Goal: Navigation & Orientation: Understand site structure

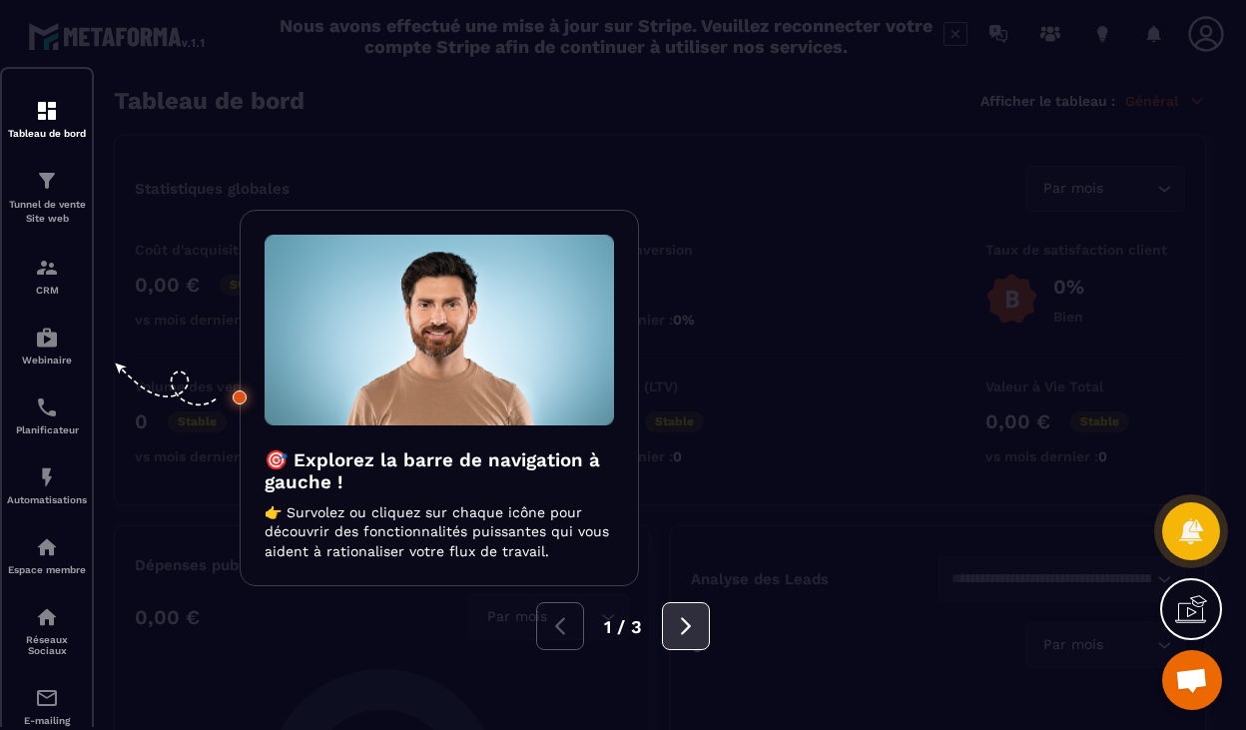
click at [675, 640] on button at bounding box center [686, 626] width 48 height 48
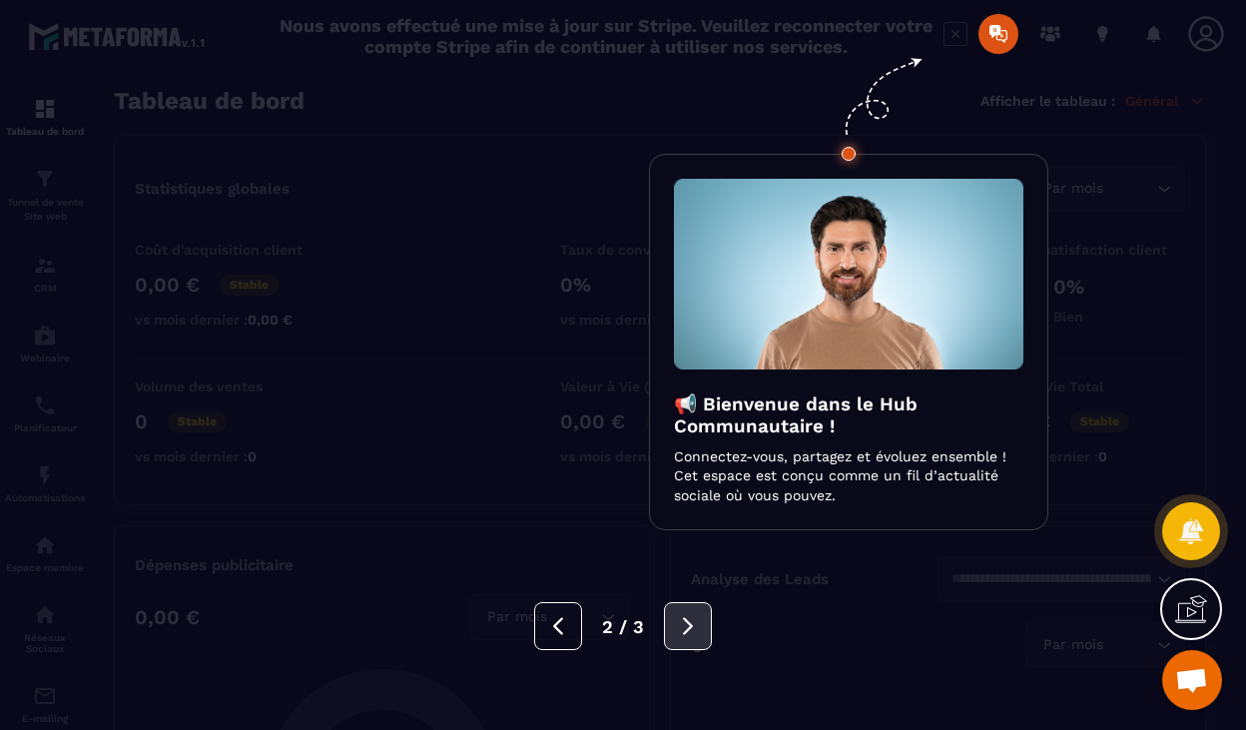
click at [675, 640] on button at bounding box center [688, 626] width 48 height 48
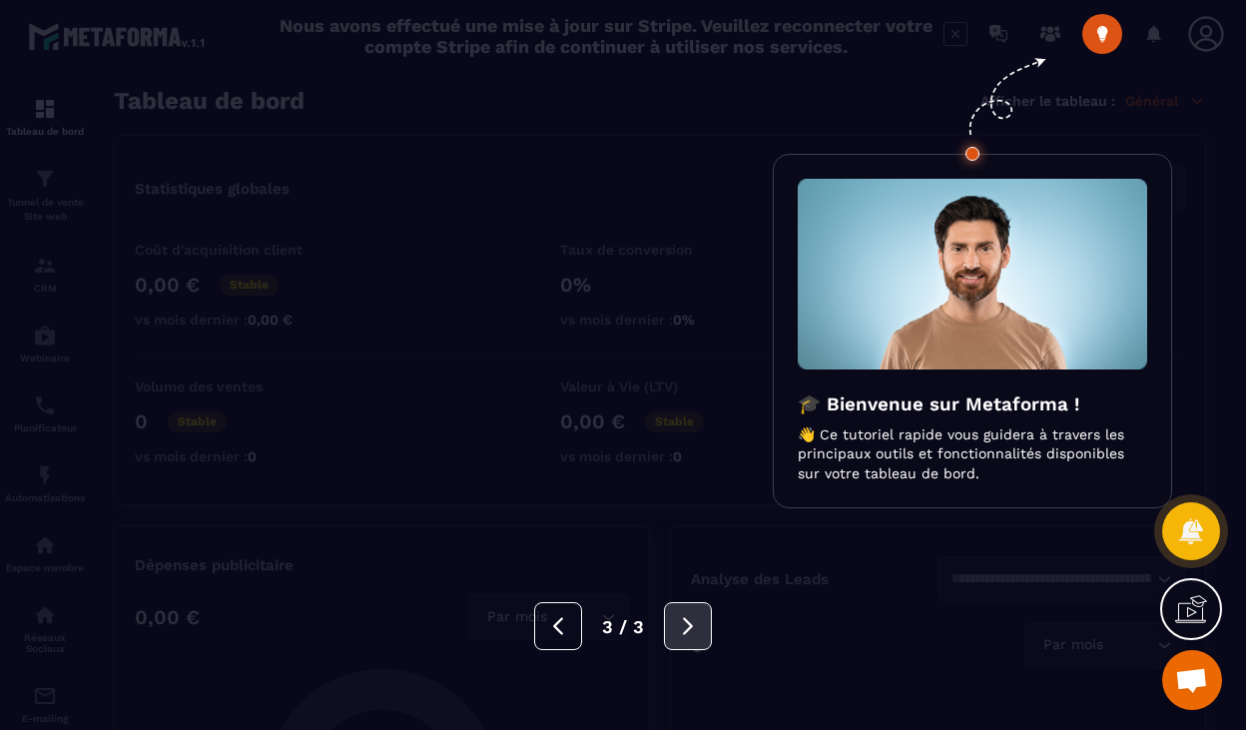
click at [675, 640] on button at bounding box center [688, 626] width 48 height 48
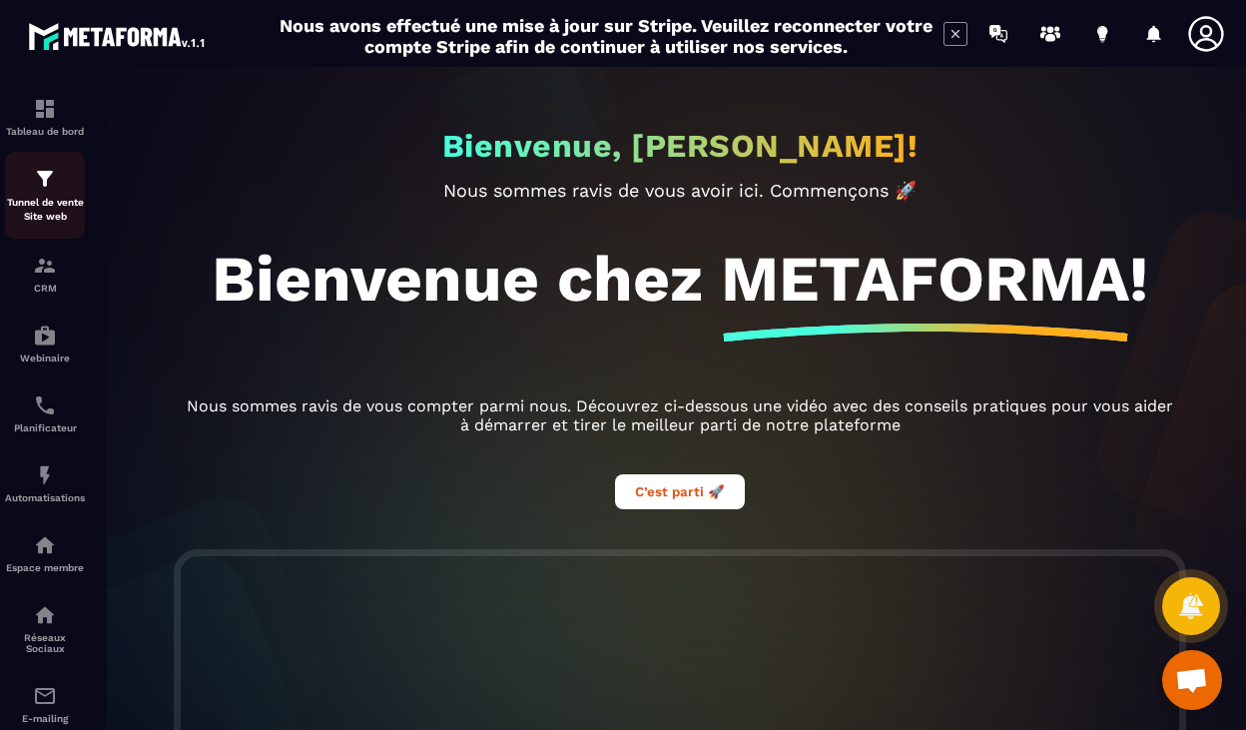
click at [42, 191] on img at bounding box center [45, 179] width 24 height 24
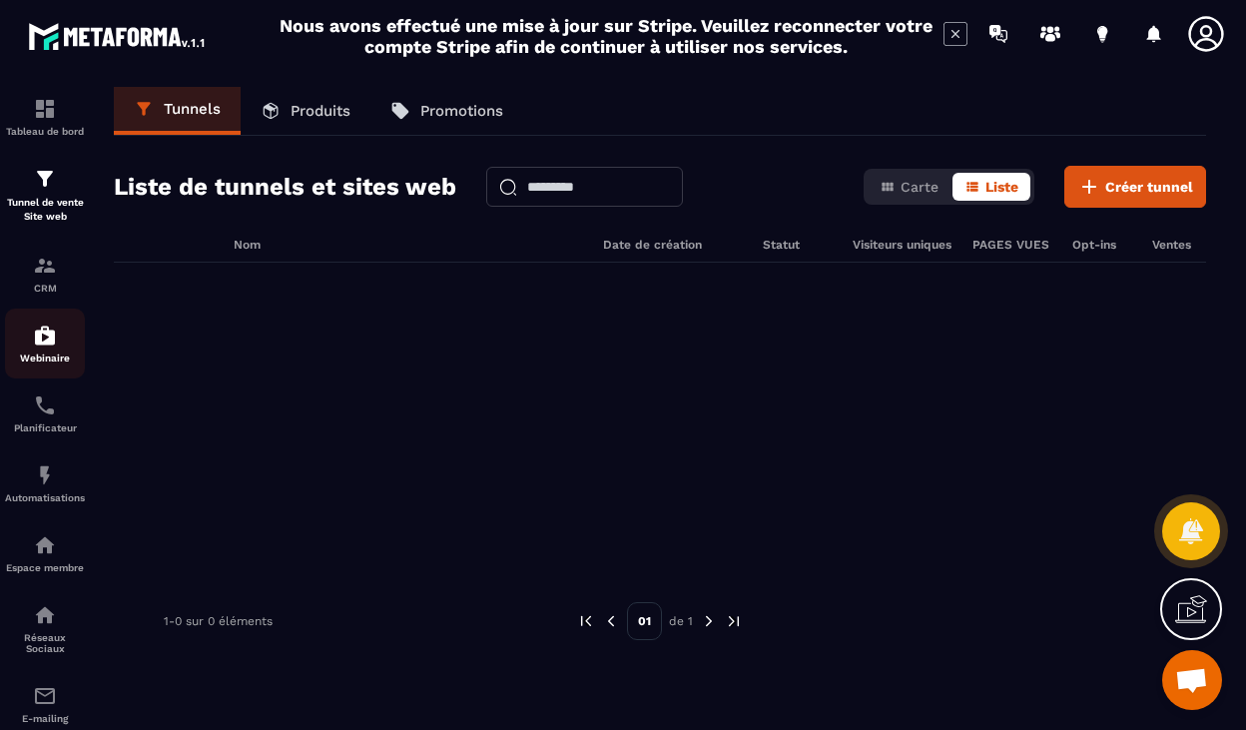
click at [44, 336] on img at bounding box center [45, 335] width 24 height 24
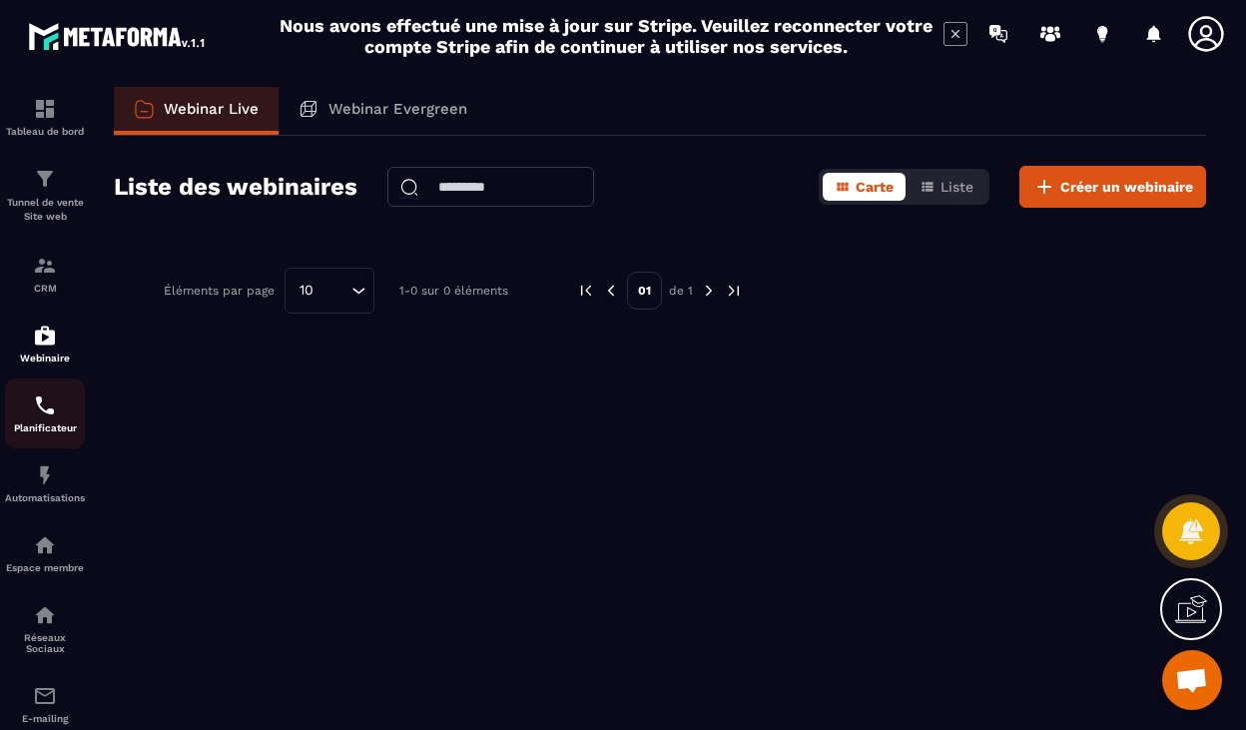
click at [42, 415] on img at bounding box center [45, 405] width 24 height 24
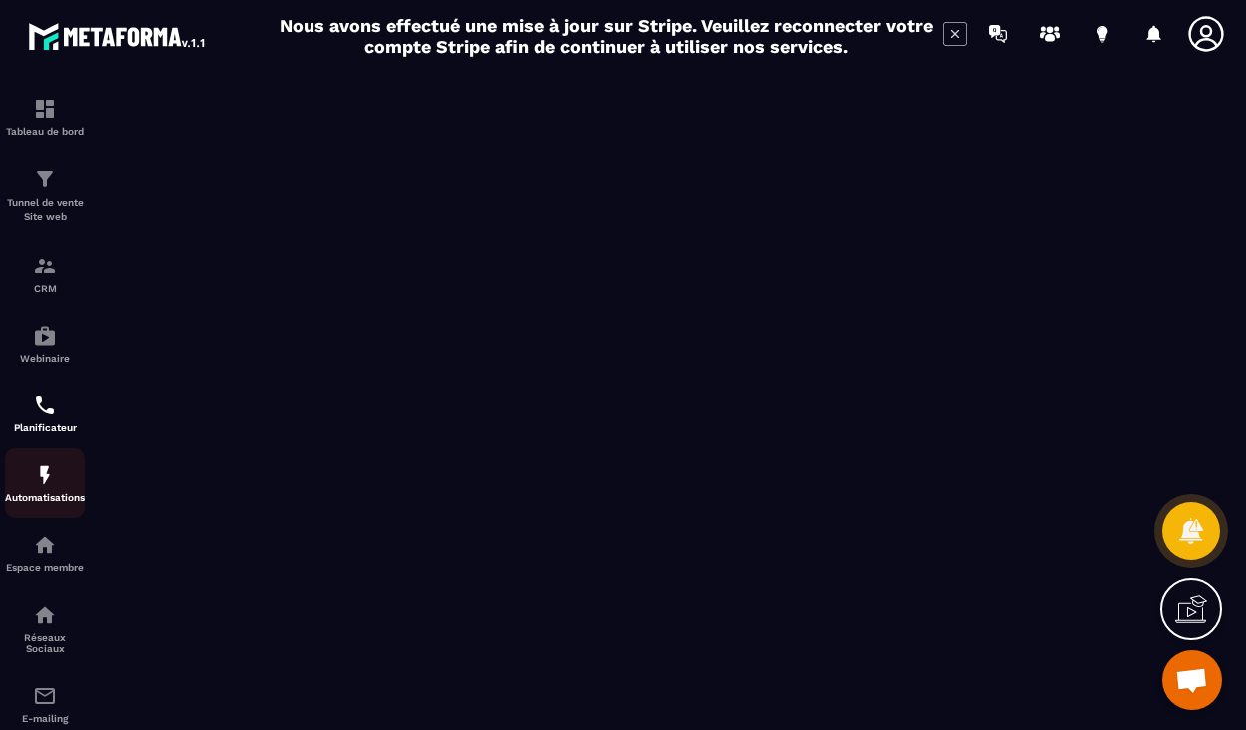
click at [47, 493] on div "Automatisations" at bounding box center [45, 483] width 80 height 40
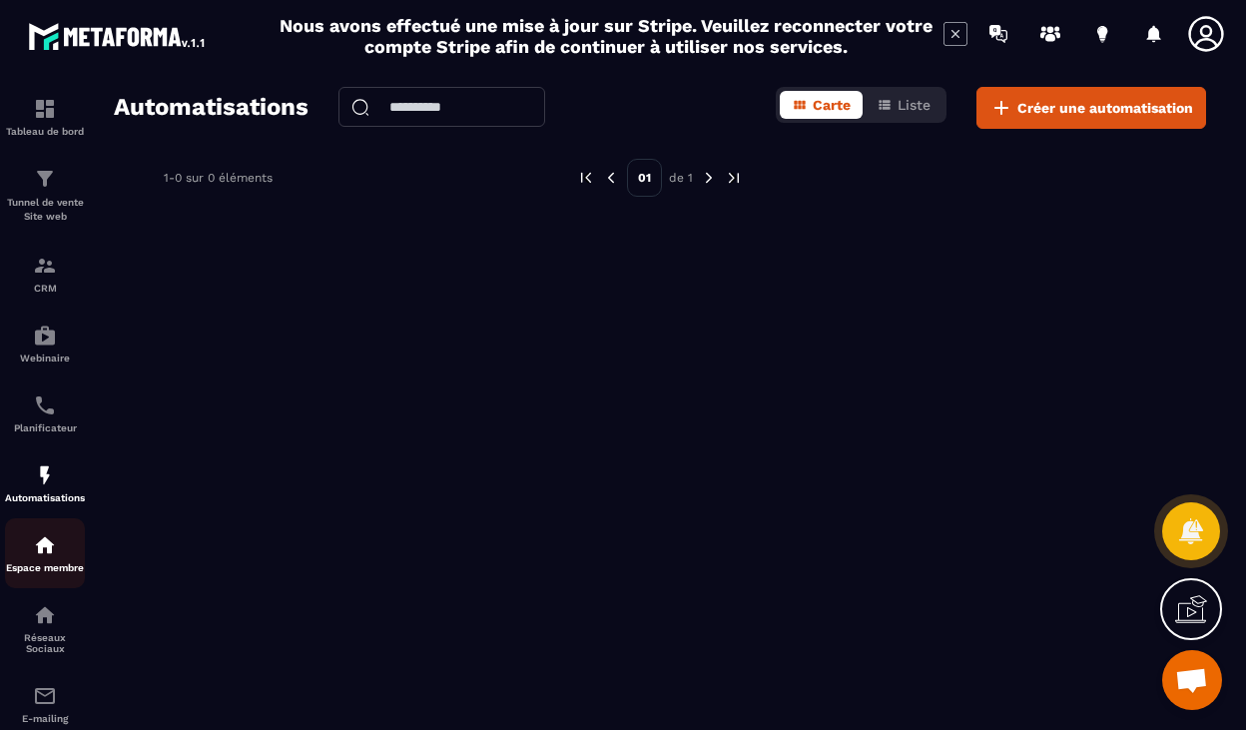
click at [44, 550] on img at bounding box center [45, 545] width 24 height 24
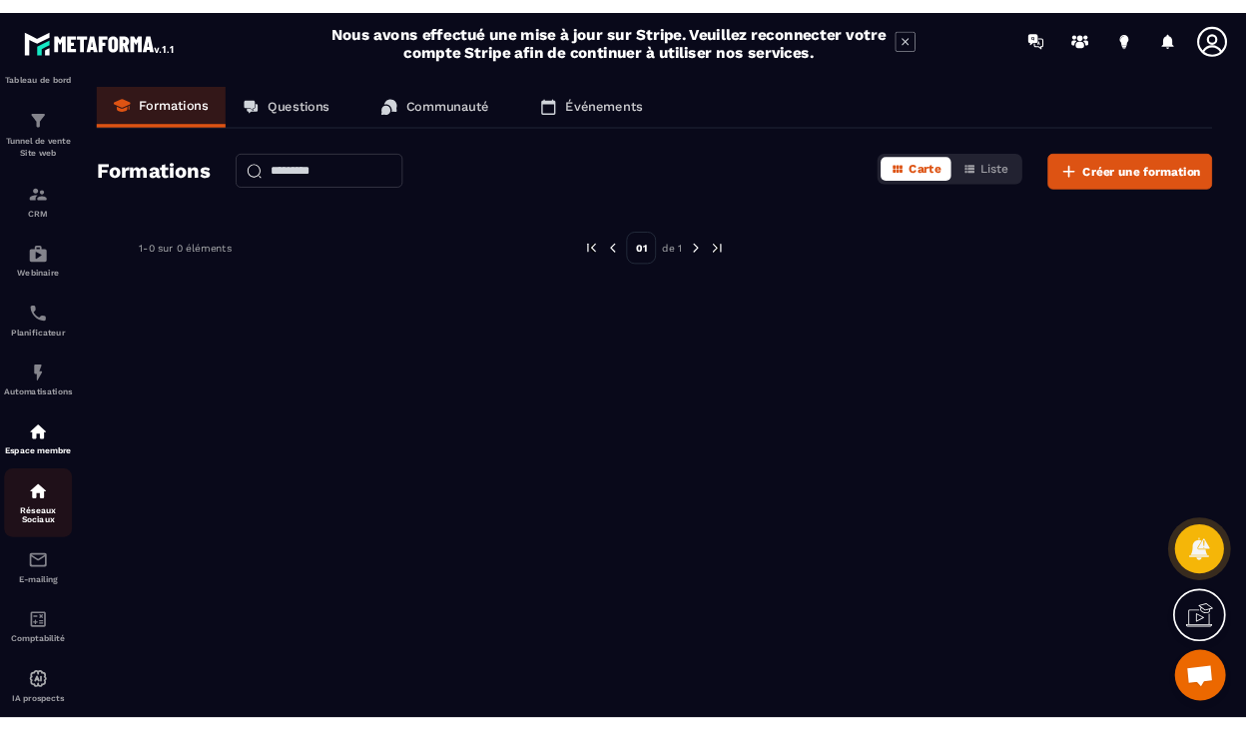
scroll to position [93, 0]
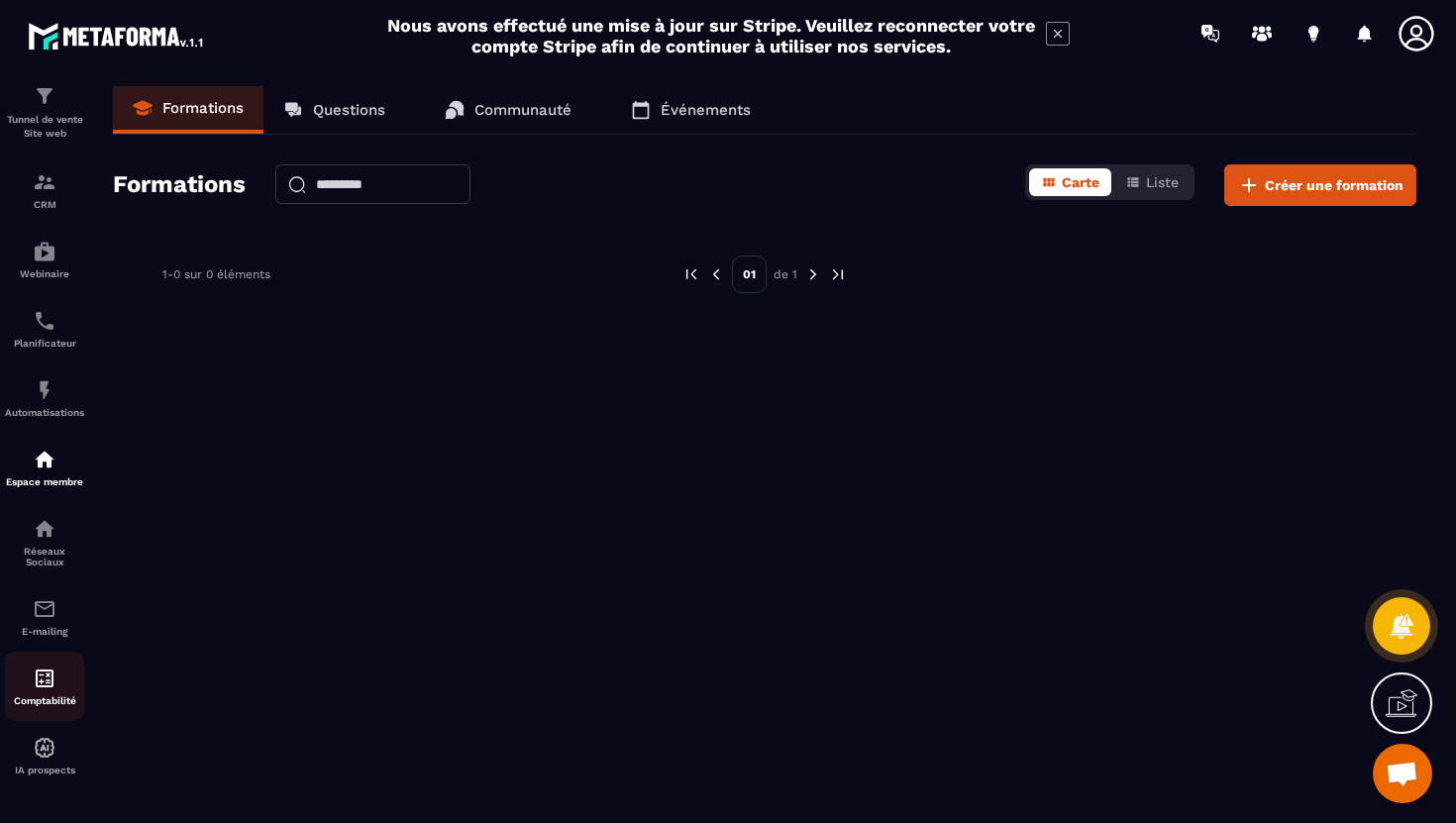
click at [48, 677] on img at bounding box center [45, 679] width 24 height 24
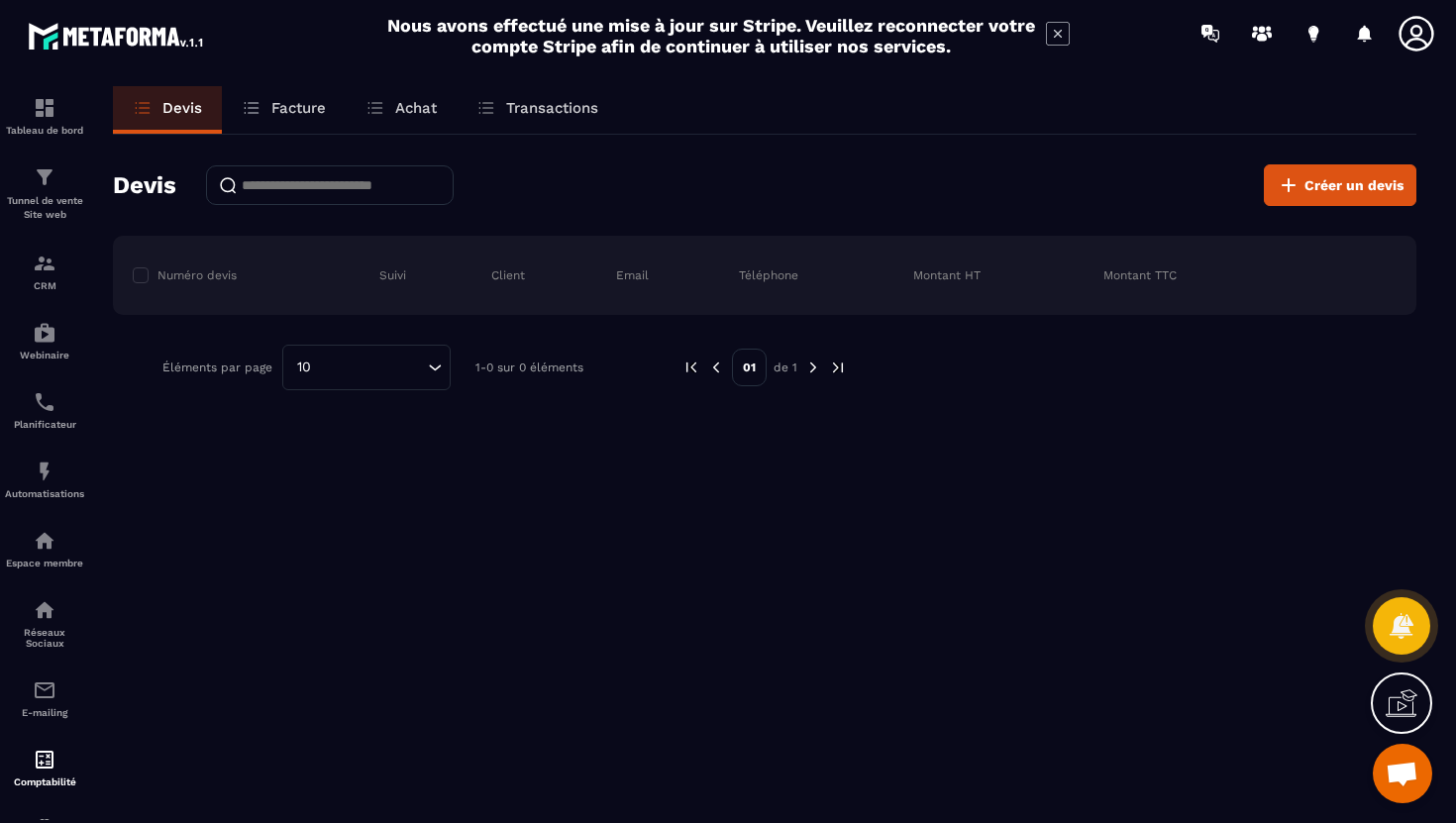
click at [312, 103] on p "Facture" at bounding box center [298, 108] width 55 height 18
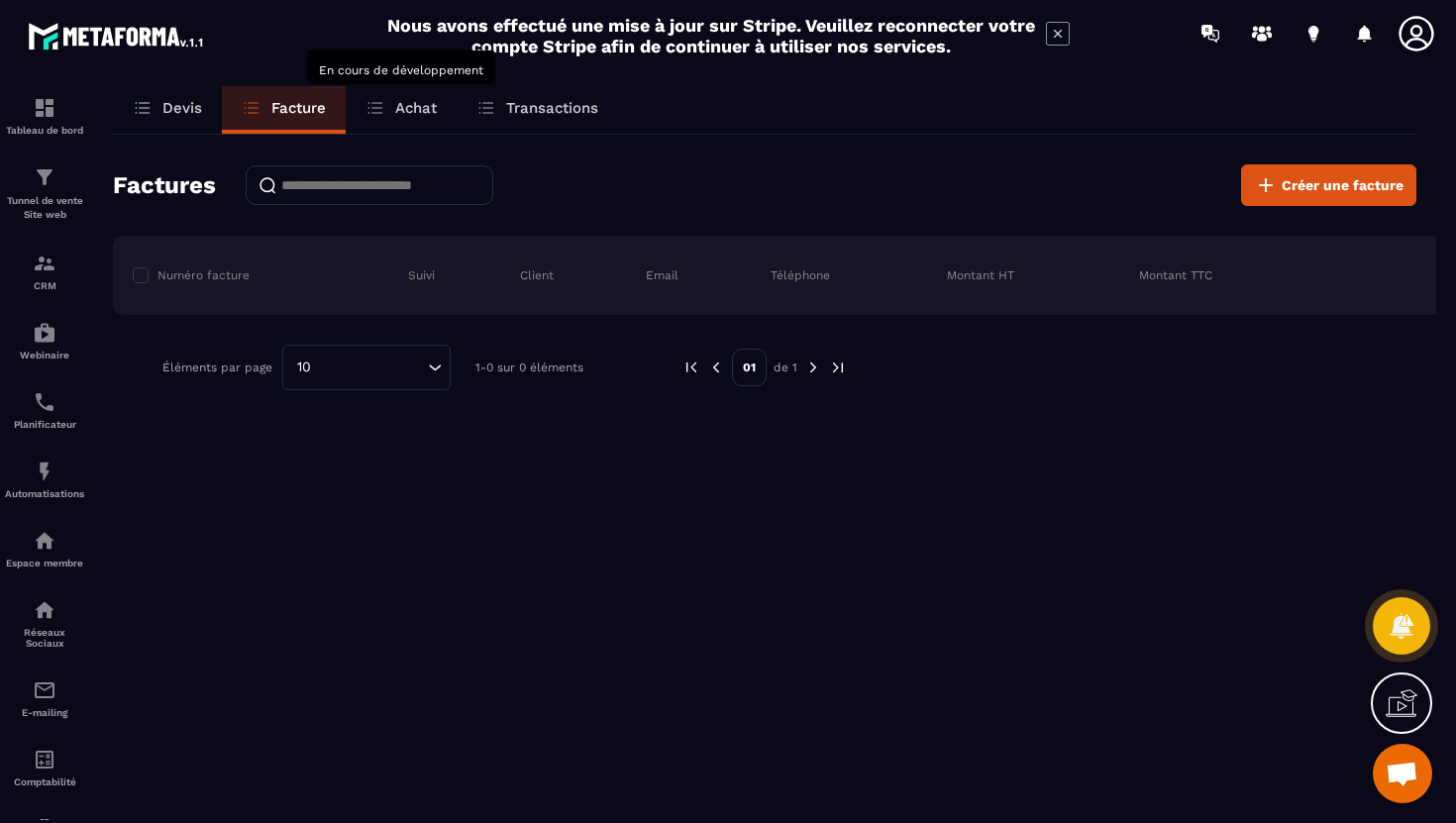
click at [402, 119] on div "Achat" at bounding box center [401, 110] width 111 height 48
click at [517, 118] on div "Transactions" at bounding box center [537, 110] width 162 height 48
